Goal: Check status: Check status

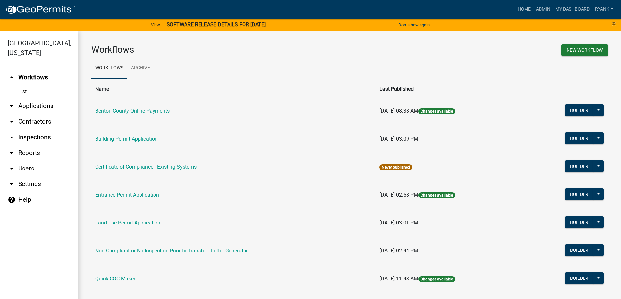
click at [42, 103] on link "arrow_drop_down Applications" at bounding box center [39, 106] width 78 height 16
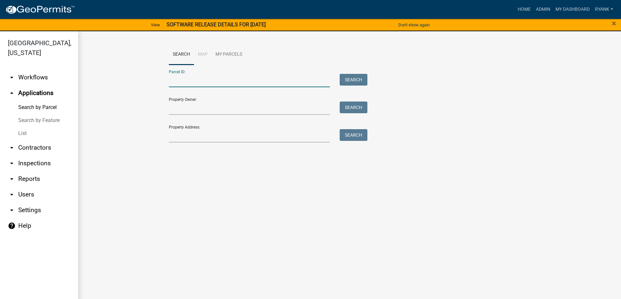
paste input "[PERSON_NAME] and [PERSON_NAME] [STREET_ADDRESS]"
type input "[PERSON_NAME] and [PERSON_NAME] [STREET_ADDRESS]"
drag, startPoint x: 307, startPoint y: 78, endPoint x: 145, endPoint y: 67, distance: 162.6
click at [145, 67] on wm-workflow-application-search-view "Search Map My Parcels Parcel ID: [PERSON_NAME] and [PERSON_NAME] [STREET_ADDRES…" at bounding box center [349, 96] width 517 height 104
click at [199, 110] on input "Property Owner:" at bounding box center [249, 108] width 161 height 13
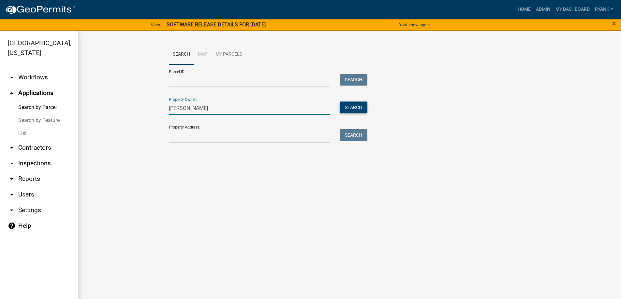
type input "[PERSON_NAME]"
click at [354, 107] on button "Search" at bounding box center [354, 108] width 28 height 12
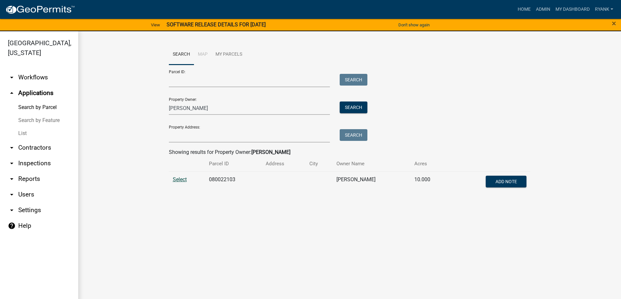
click at [185, 182] on span "Select" at bounding box center [180, 180] width 14 height 6
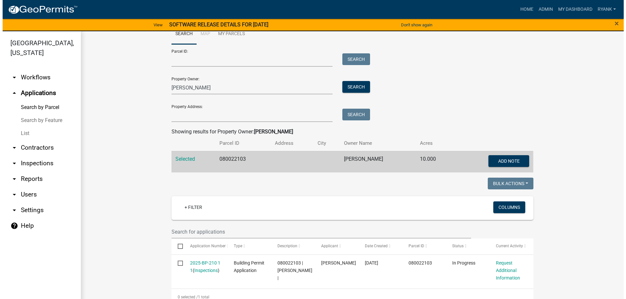
scroll to position [32, 0]
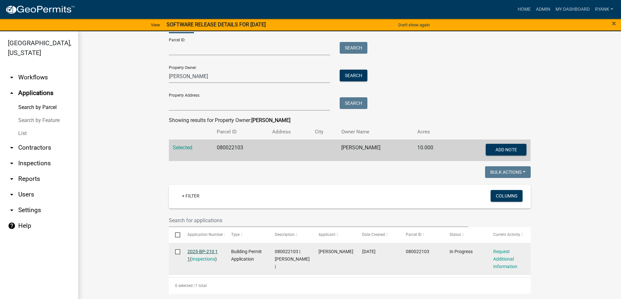
click at [197, 251] on link "2025-BP-210 1 1" at bounding box center [202, 255] width 30 height 13
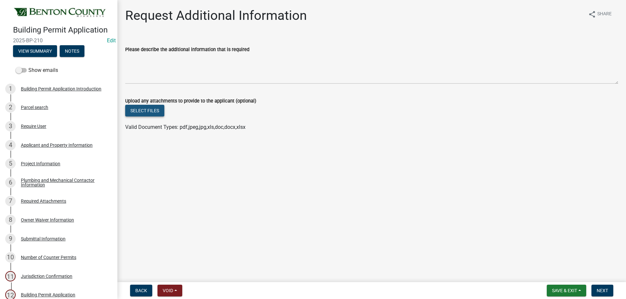
click at [147, 110] on button "Select files" at bounding box center [144, 111] width 39 height 12
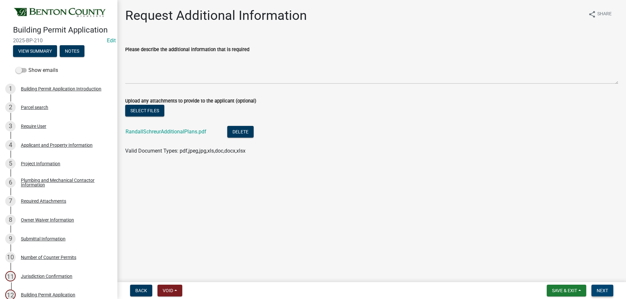
click at [608, 292] on button "Next" at bounding box center [602, 291] width 22 height 12
